Goal: Information Seeking & Learning: Learn about a topic

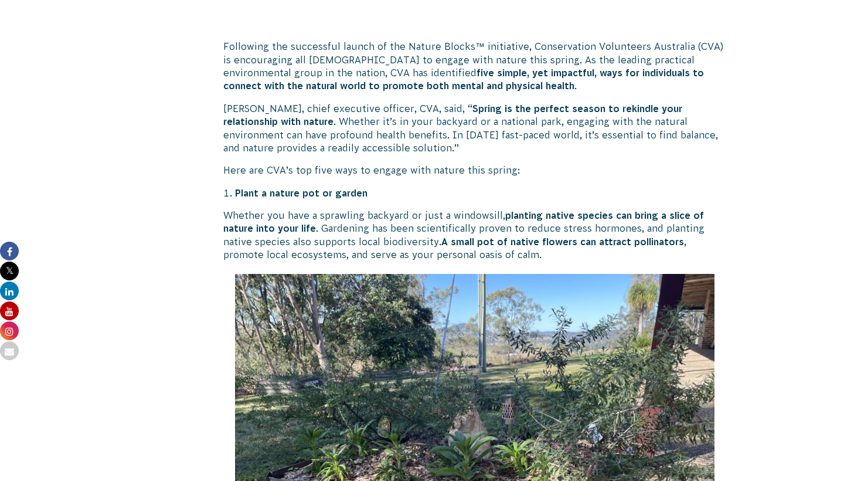
scroll to position [701, 0]
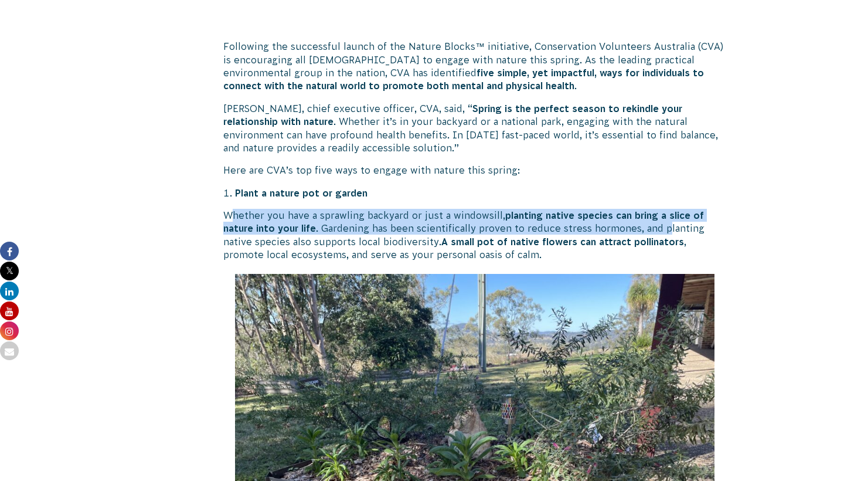
drag, startPoint x: 229, startPoint y: 209, endPoint x: 666, endPoint y: 226, distance: 437.6
click at [666, 226] on p "Whether you have a sprawling backyard or just a windowsill, planting native spe…" at bounding box center [474, 235] width 503 height 53
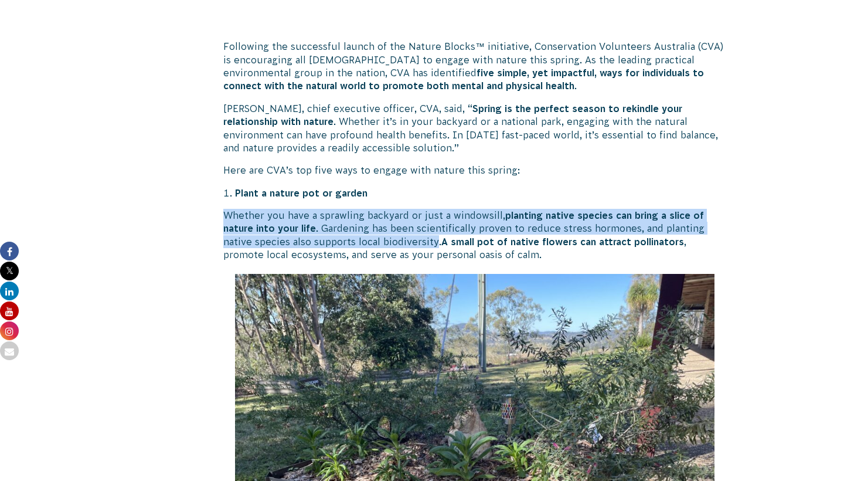
drag, startPoint x: 434, startPoint y: 241, endPoint x: 225, endPoint y: 215, distance: 210.9
click at [225, 215] on p "Whether you have a sprawling backyard or just a windowsill, planting native spe…" at bounding box center [474, 235] width 503 height 53
copy p "Whether you have a sprawling backyard or just a windowsill, planting native spe…"
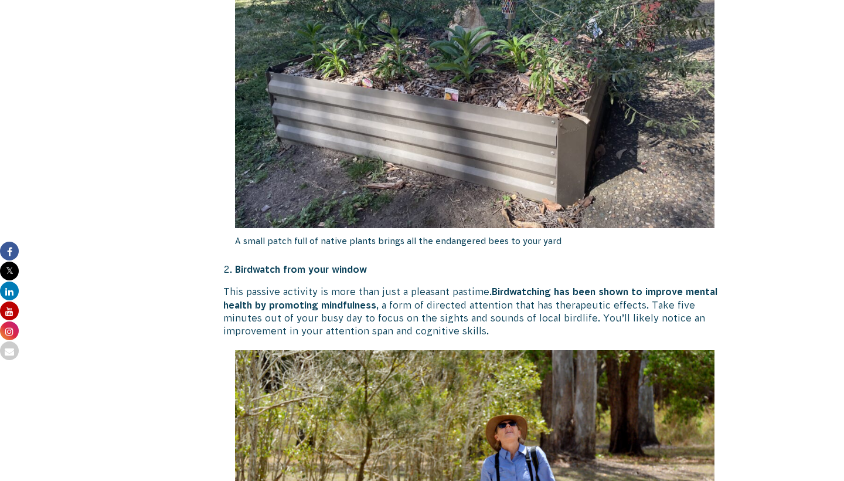
scroll to position [1106, 0]
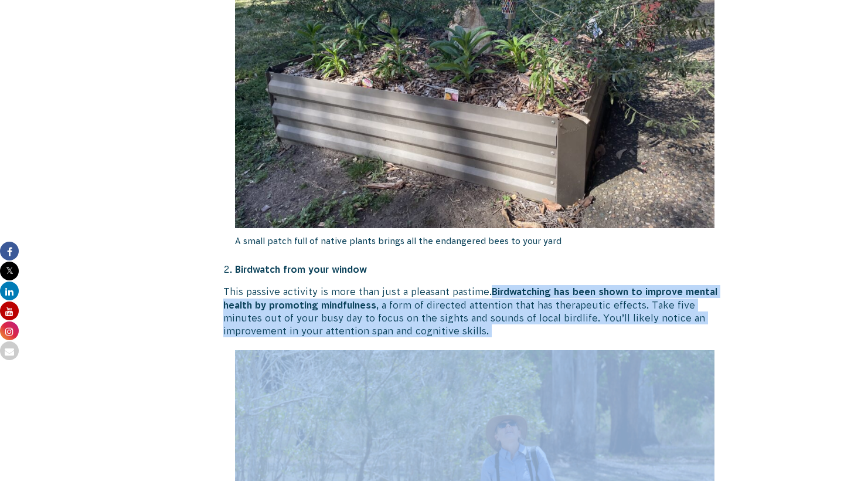
drag, startPoint x: 491, startPoint y: 287, endPoint x: 686, endPoint y: 345, distance: 203.6
copy div "Birdwatching has been shown to improve mental health by promoting mindfulness ,…"
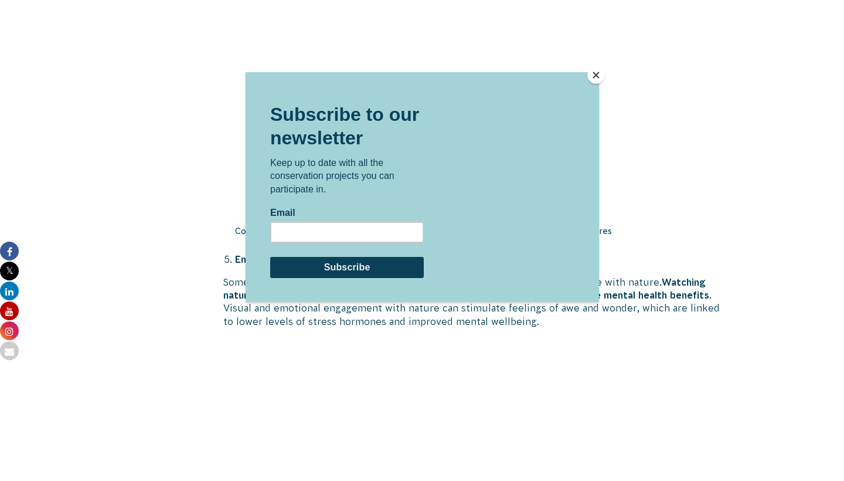
scroll to position [2465, 0]
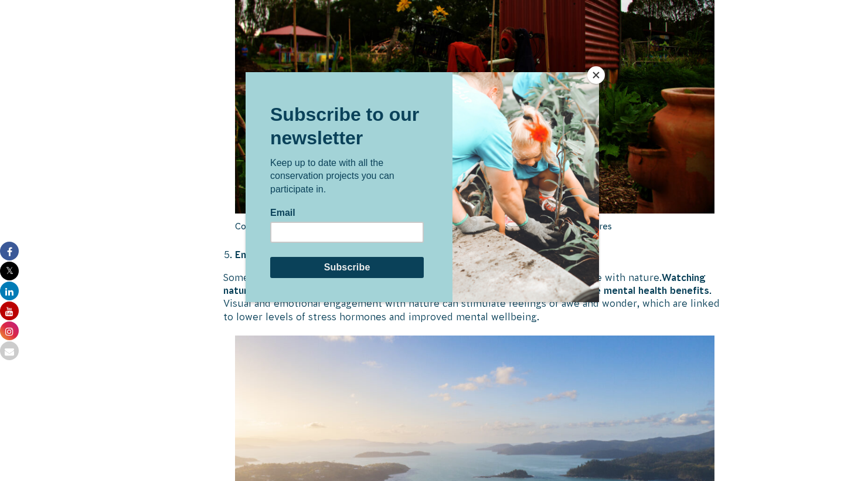
click at [600, 76] on button "Close" at bounding box center [596, 75] width 18 height 18
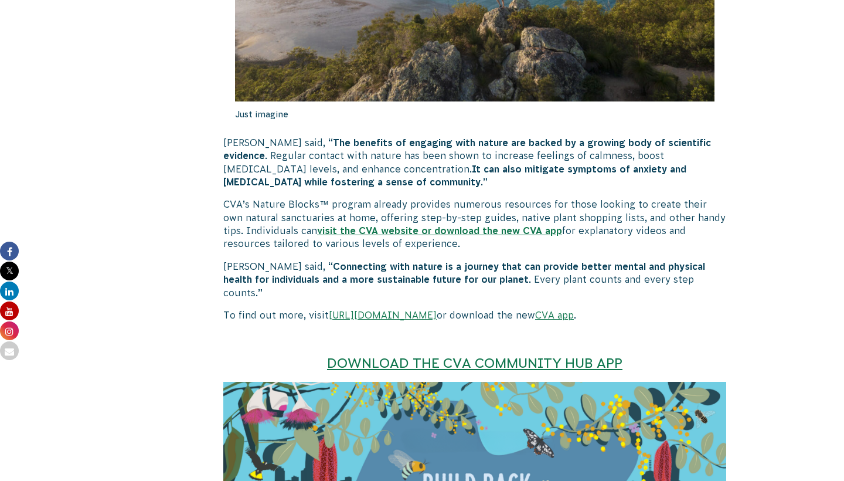
scroll to position [3020, 0]
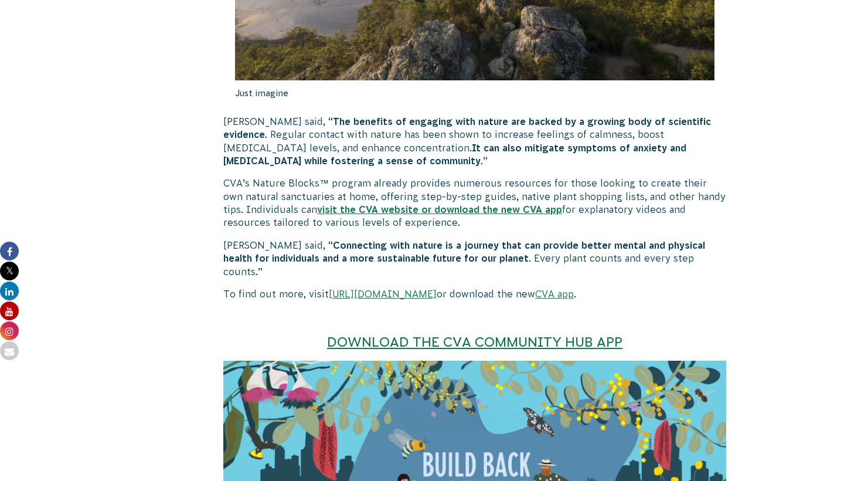
scroll to position [3040, 0]
drag, startPoint x: 528, startPoint y: 103, endPoint x: 219, endPoint y: 87, distance: 309.3
copy p "Visual and emotional engagement with nature can stimulate feelings of awe and w…"
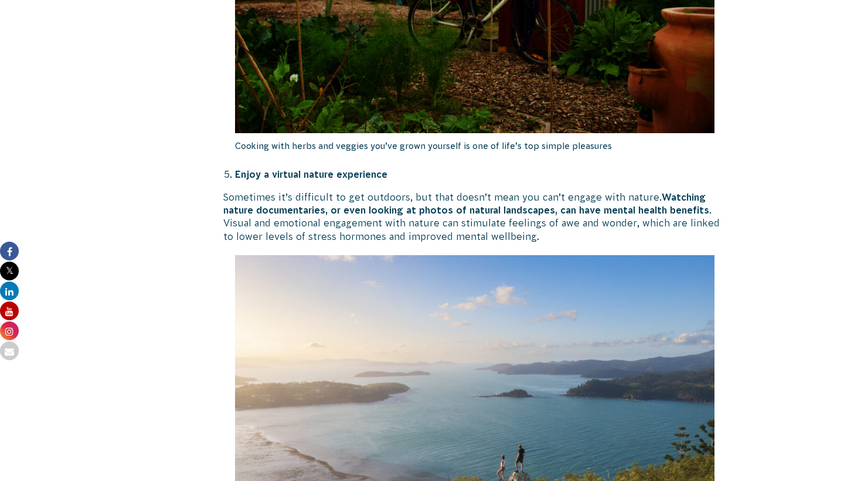
scroll to position [2545, 0]
